Goal: Transaction & Acquisition: Download file/media

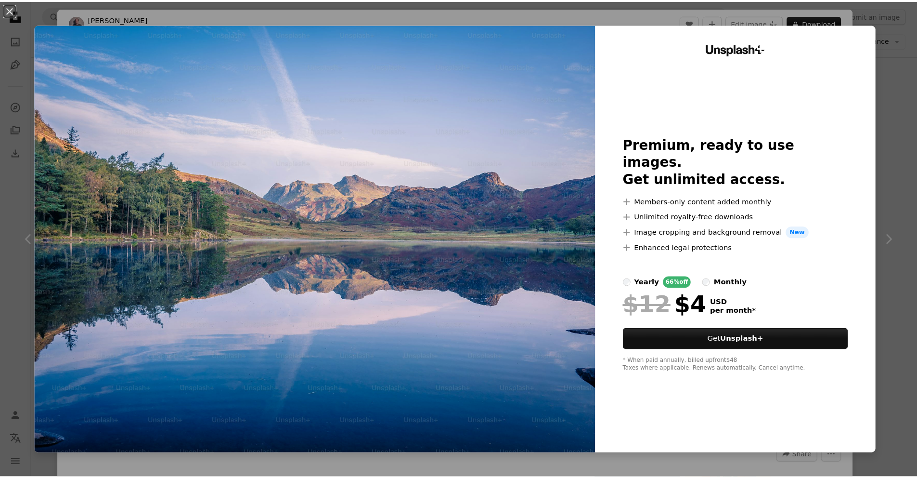
scroll to position [533, 0]
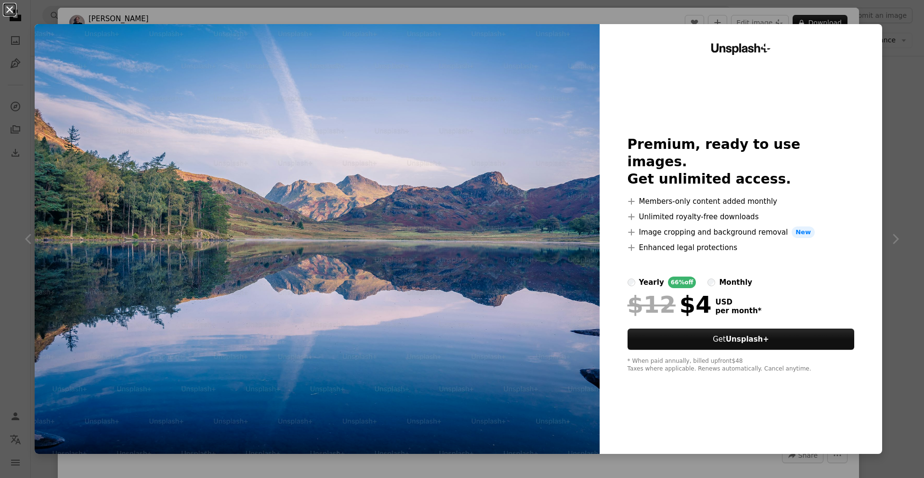
click at [9, 10] on button "An X shape" at bounding box center [10, 10] width 12 height 12
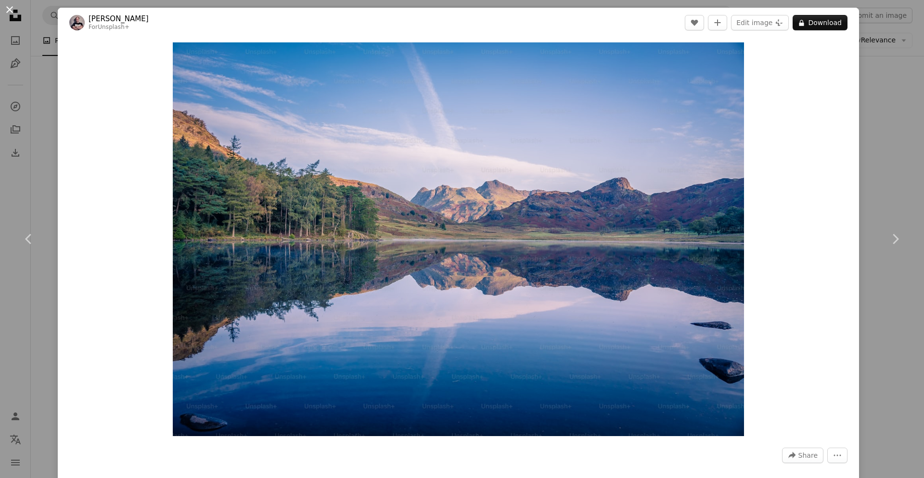
click at [11, 12] on button "An X shape" at bounding box center [10, 10] width 12 height 12
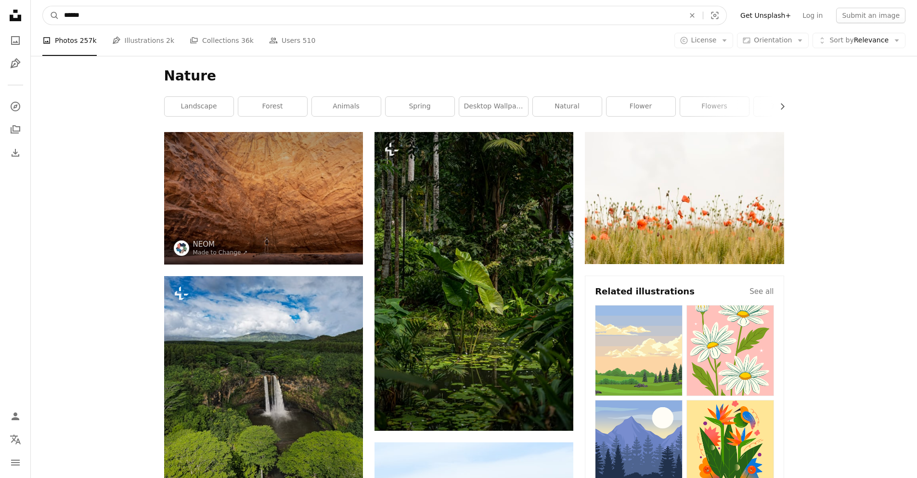
click at [109, 16] on input "******" at bounding box center [370, 15] width 623 height 18
type input "*"
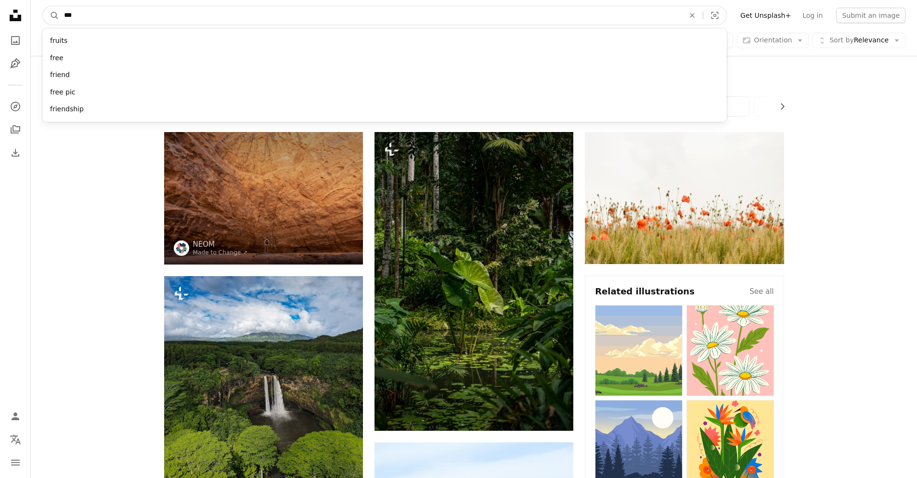
type input "****"
click button "A magnifying glass" at bounding box center [51, 15] width 16 height 18
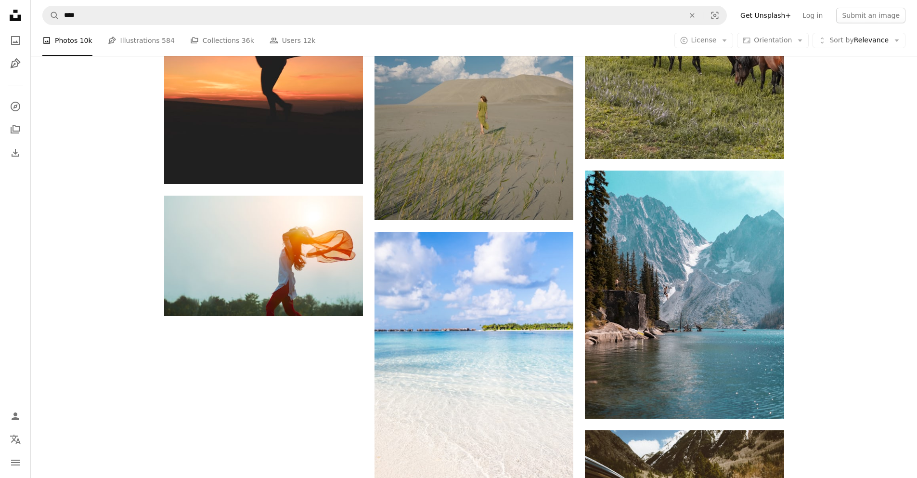
scroll to position [1467, 0]
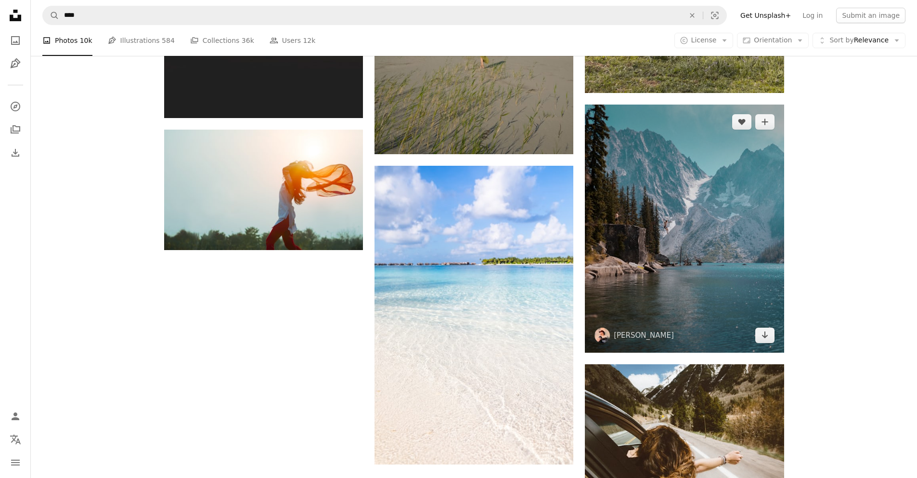
click at [702, 237] on img at bounding box center [684, 228] width 199 height 248
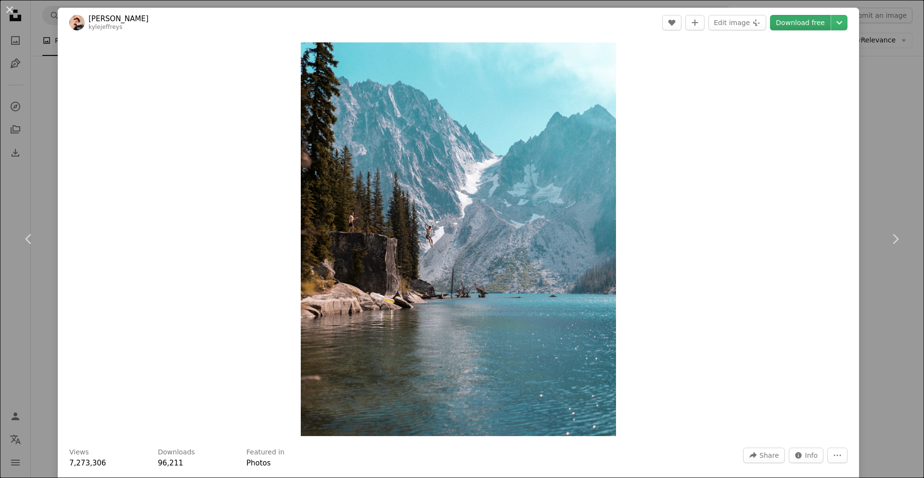
click at [794, 21] on link "Download free" at bounding box center [800, 22] width 61 height 15
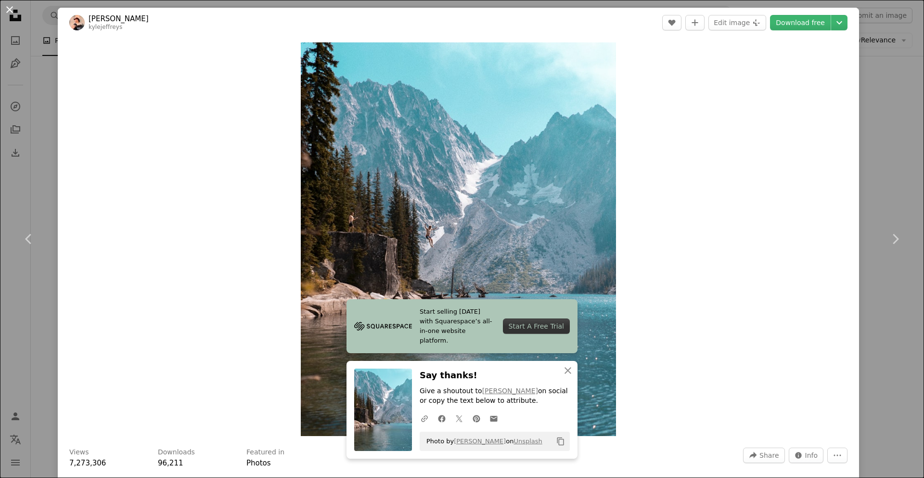
click at [10, 6] on button "An X shape" at bounding box center [10, 10] width 12 height 12
